Goal: Complete application form

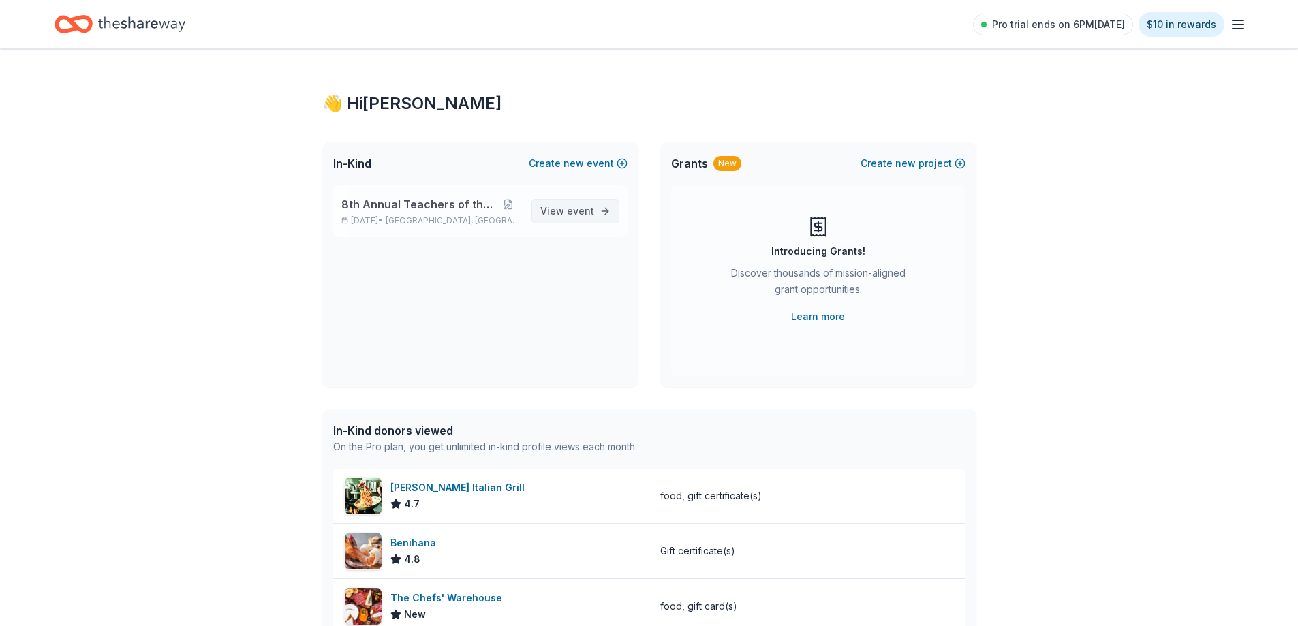
click at [591, 210] on span "event" at bounding box center [580, 211] width 27 height 12
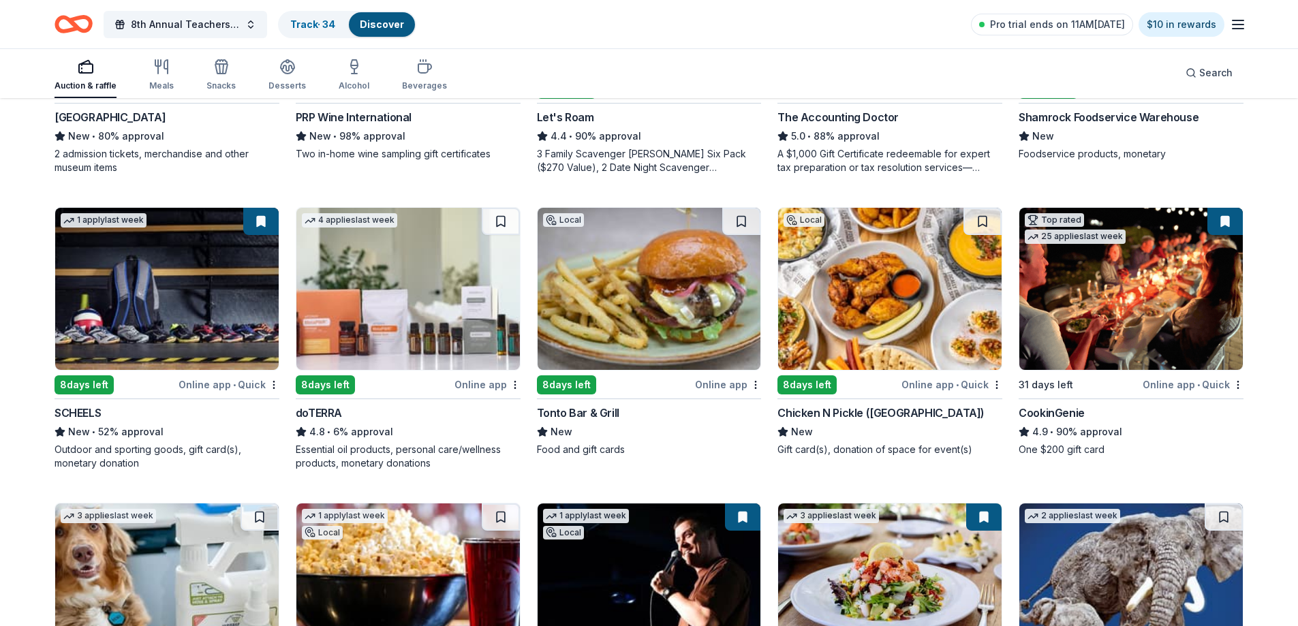
scroll to position [341, 0]
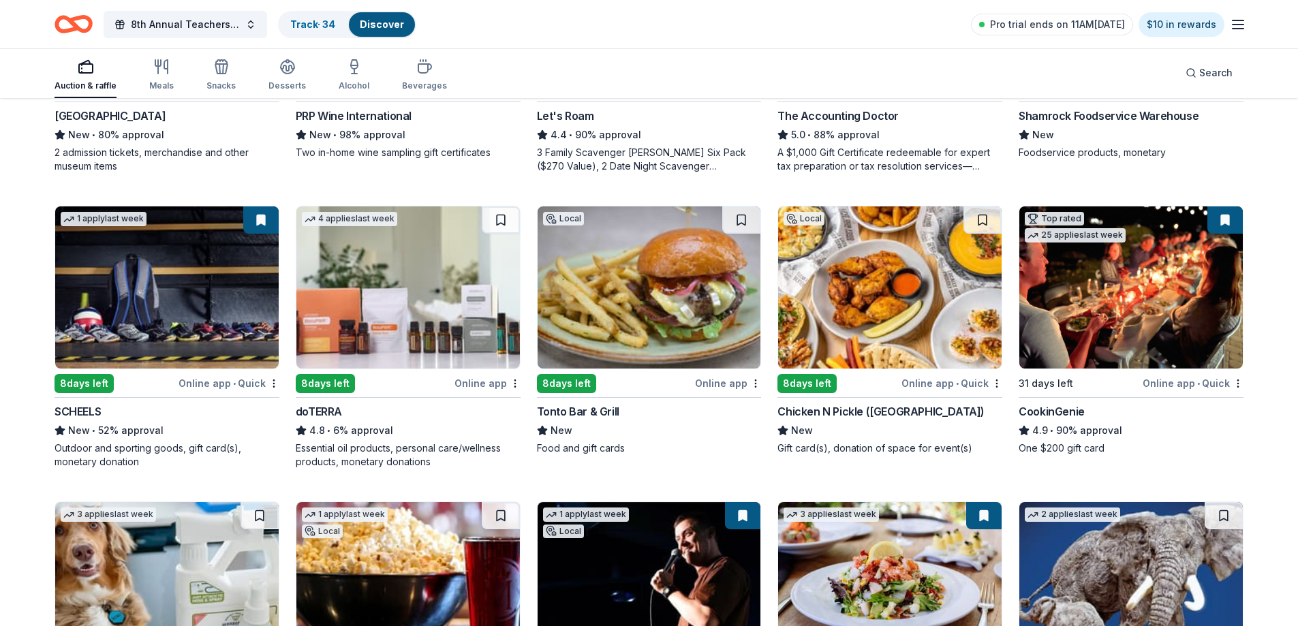
click at [602, 292] on img at bounding box center [649, 287] width 223 height 162
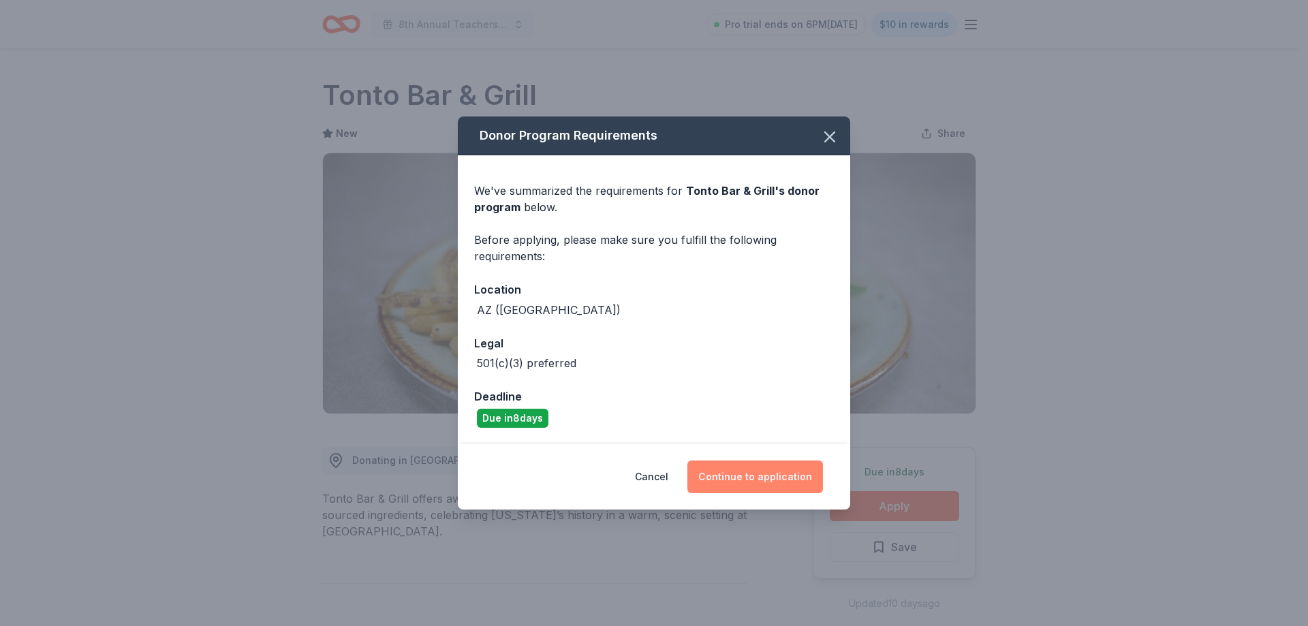
click at [782, 470] on button "Continue to application" at bounding box center [755, 477] width 136 height 33
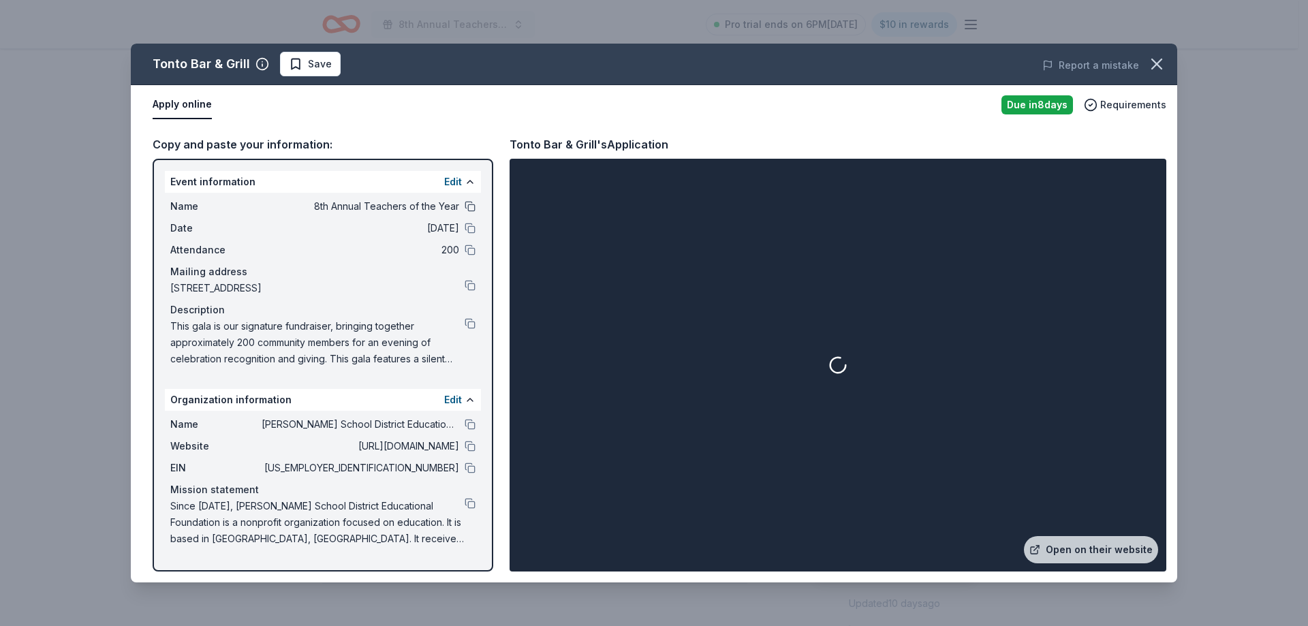
click at [469, 204] on button at bounding box center [470, 206] width 11 height 11
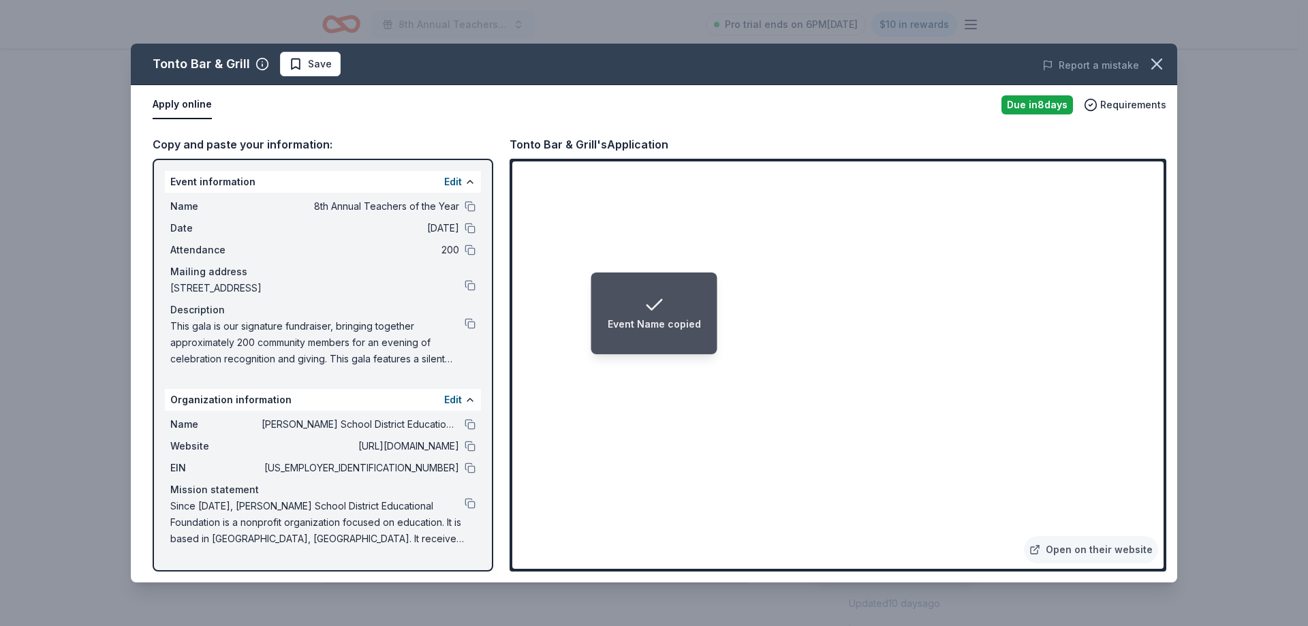
drag, startPoint x: 468, startPoint y: 229, endPoint x: 292, endPoint y: 258, distance: 178.8
click at [468, 229] on button at bounding box center [470, 228] width 11 height 11
drag, startPoint x: 471, startPoint y: 248, endPoint x: 450, endPoint y: 256, distance: 23.1
click at [471, 248] on button at bounding box center [470, 250] width 11 height 11
drag, startPoint x: 468, startPoint y: 285, endPoint x: 373, endPoint y: 286, distance: 95.4
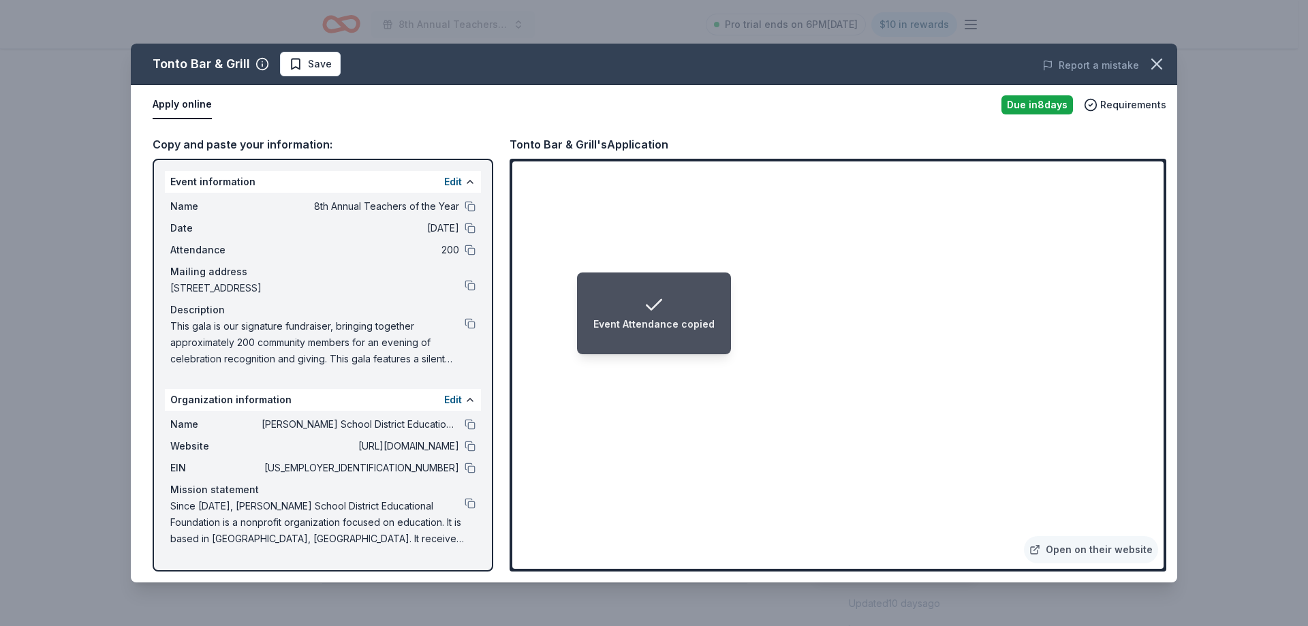
click at [468, 285] on button at bounding box center [470, 285] width 11 height 11
click at [469, 321] on button at bounding box center [470, 323] width 11 height 11
click at [469, 422] on button at bounding box center [470, 424] width 11 height 11
drag, startPoint x: 466, startPoint y: 448, endPoint x: 410, endPoint y: 454, distance: 56.2
click at [466, 448] on button at bounding box center [470, 446] width 11 height 11
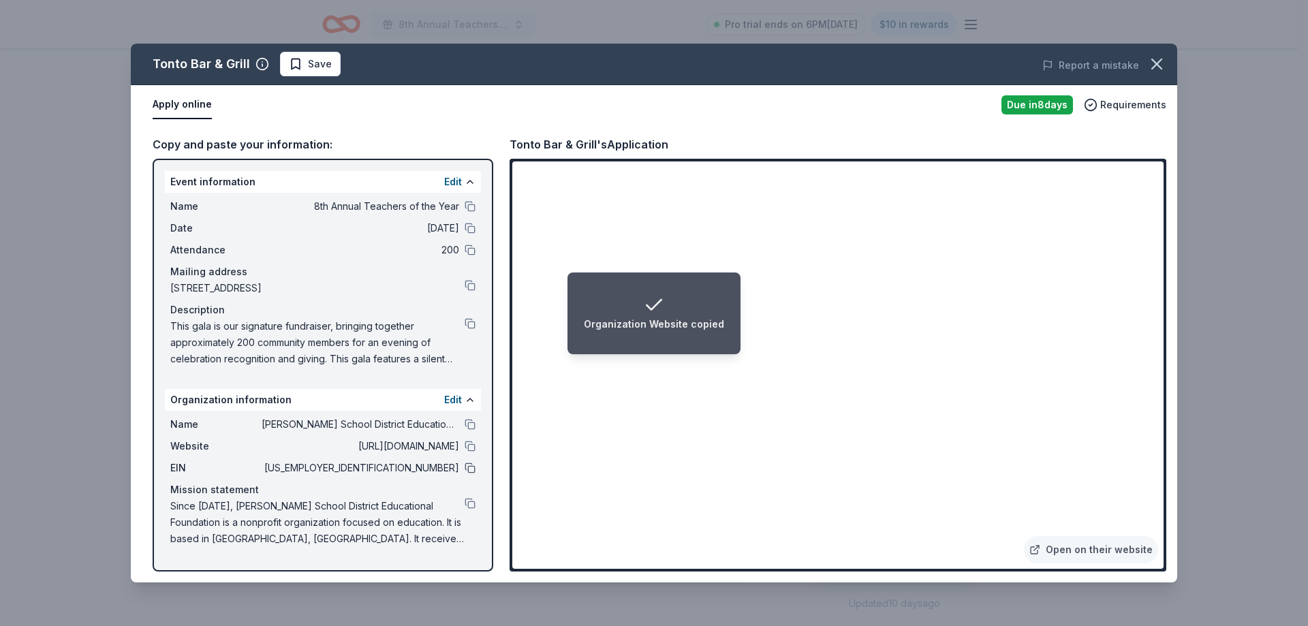
click at [471, 471] on button at bounding box center [470, 468] width 11 height 11
drag, startPoint x: 471, startPoint y: 501, endPoint x: 108, endPoint y: 501, distance: 363.2
click at [471, 501] on button at bounding box center [470, 503] width 11 height 11
click at [1160, 55] on icon "button" at bounding box center [1156, 64] width 19 height 19
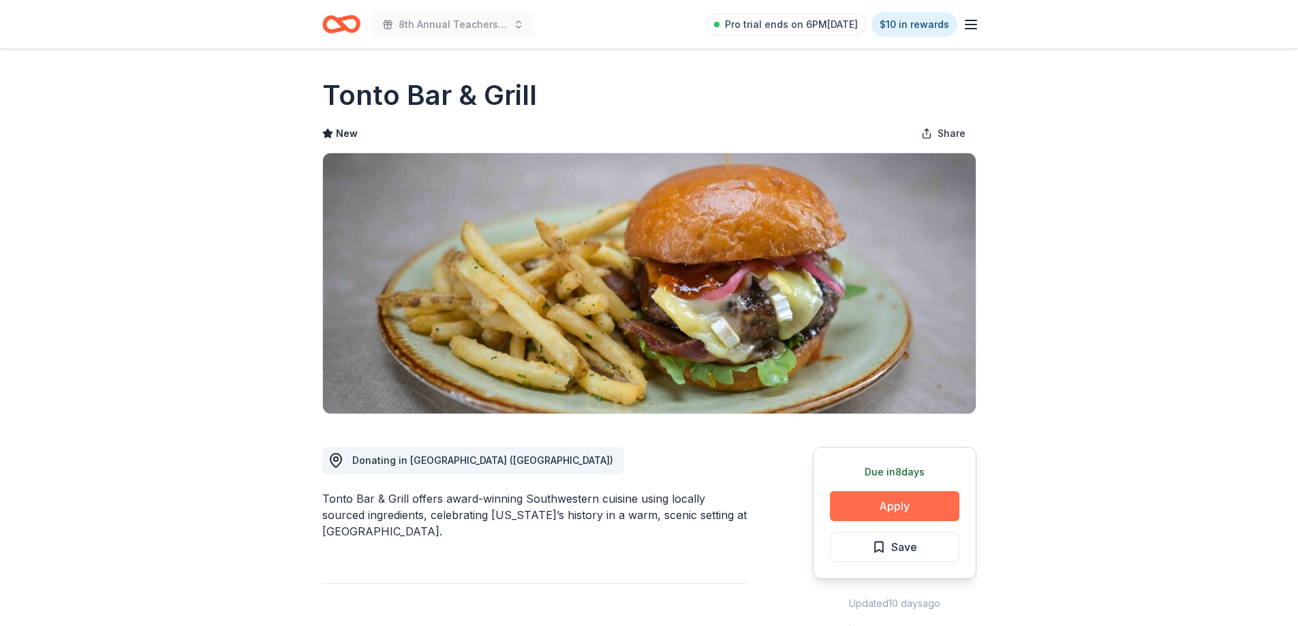
click at [888, 501] on button "Apply" at bounding box center [894, 506] width 129 height 30
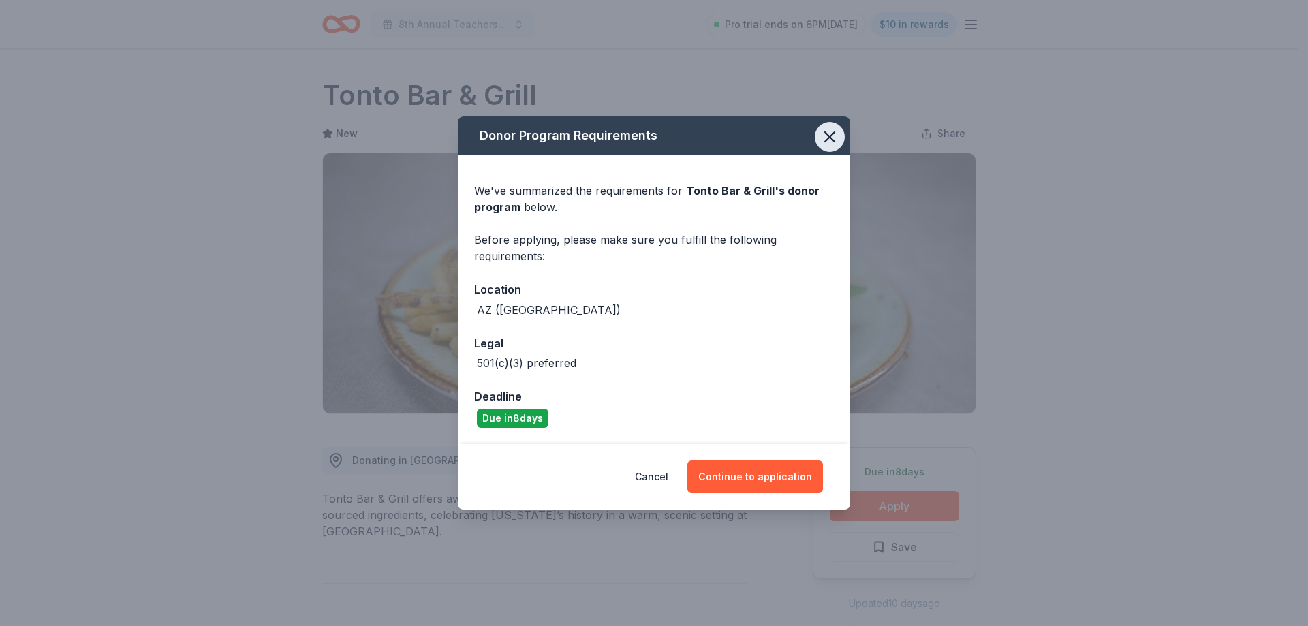
click at [822, 140] on icon "button" at bounding box center [829, 136] width 19 height 19
